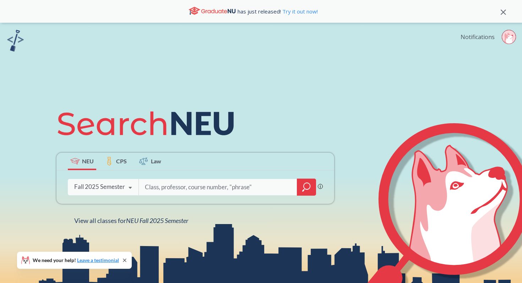
click at [486, 38] on link "Notifications" at bounding box center [477, 37] width 34 height 8
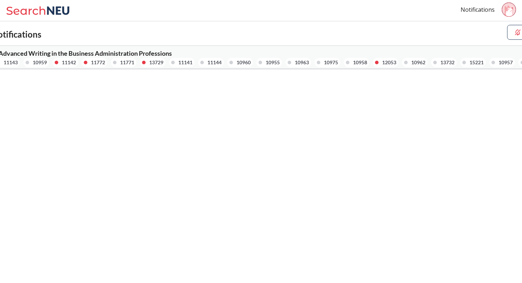
click at [521, 35] on img at bounding box center [517, 32] width 8 height 8
click at [517, 34] on img at bounding box center [517, 32] width 8 height 8
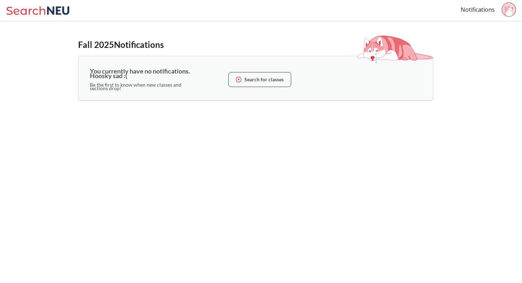
click at [507, 15] on icon at bounding box center [508, 10] width 9 height 11
click at [497, 3] on div "Notifications Sign out +13609616041" at bounding box center [490, 10] width 61 height 16
click at [509, 6] on circle at bounding box center [508, 9] width 14 height 14
click at [509, 7] on circle at bounding box center [508, 9] width 14 height 14
